Goal: Task Accomplishment & Management: Use online tool/utility

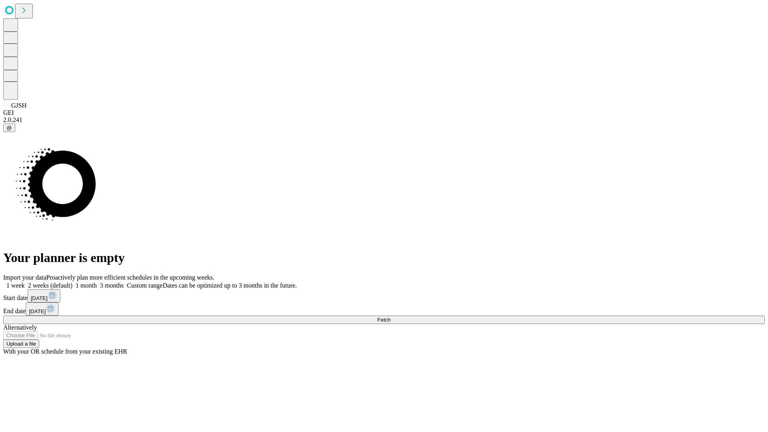
click at [390, 317] on span "Fetch" at bounding box center [383, 320] width 13 height 6
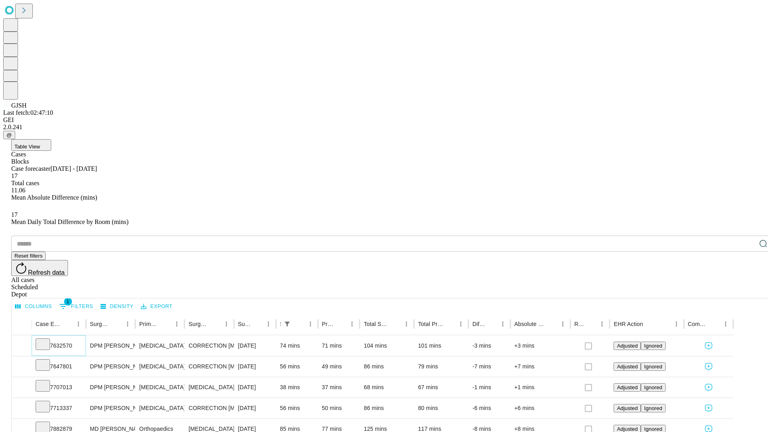
click at [47, 340] on icon at bounding box center [43, 344] width 8 height 8
